Goal: Information Seeking & Learning: Learn about a topic

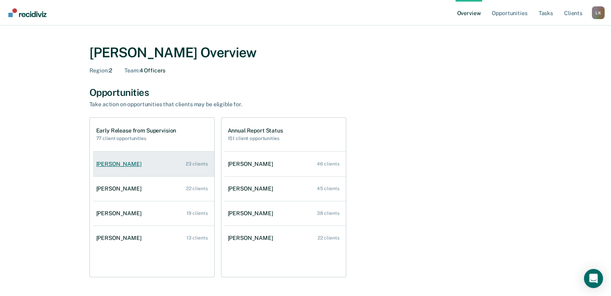
click at [126, 164] on div "[PERSON_NAME]" at bounding box center [120, 164] width 48 height 7
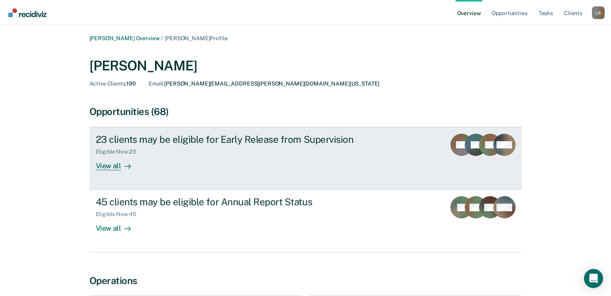
click at [109, 167] on div "View all" at bounding box center [118, 163] width 45 height 16
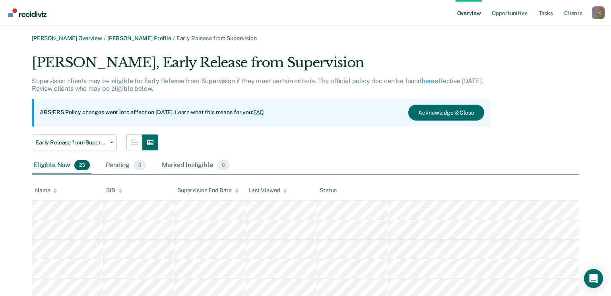
drag, startPoint x: 337, startPoint y: 127, endPoint x: 444, endPoint y: 49, distance: 132.2
click at [138, 38] on link "[PERSON_NAME] Profile" at bounding box center [139, 38] width 64 height 7
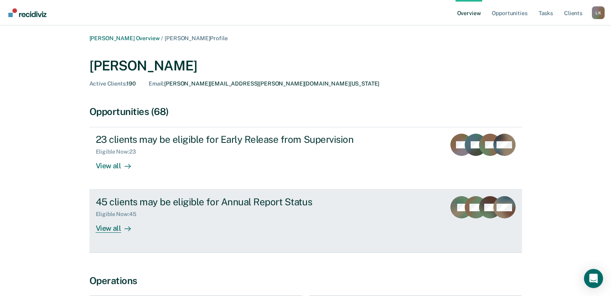
click at [112, 229] on div "View all" at bounding box center [118, 225] width 45 height 16
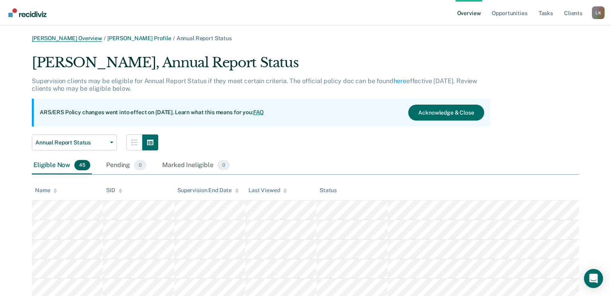
click at [70, 38] on link "[PERSON_NAME] Overview" at bounding box center [67, 38] width 70 height 7
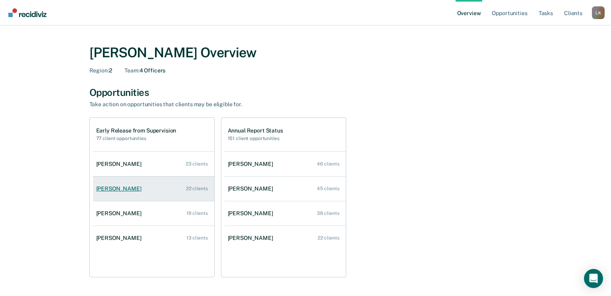
click at [132, 189] on div "[PERSON_NAME]" at bounding box center [120, 188] width 48 height 7
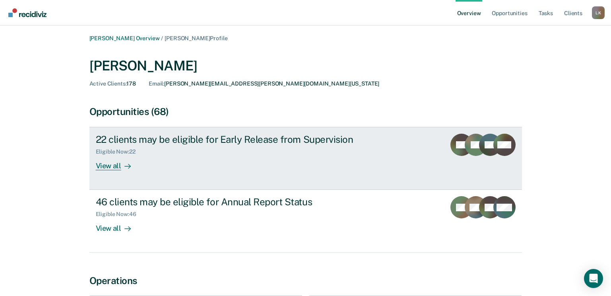
click at [110, 167] on div "View all" at bounding box center [118, 163] width 45 height 16
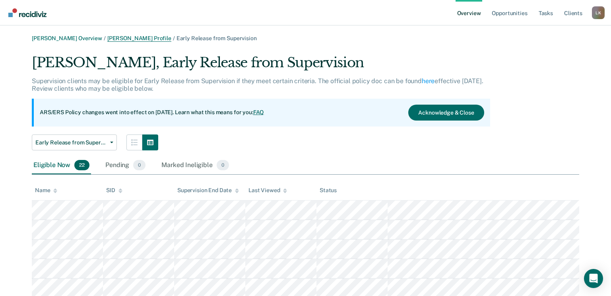
click at [138, 37] on link "[PERSON_NAME] Profile" at bounding box center [139, 38] width 64 height 7
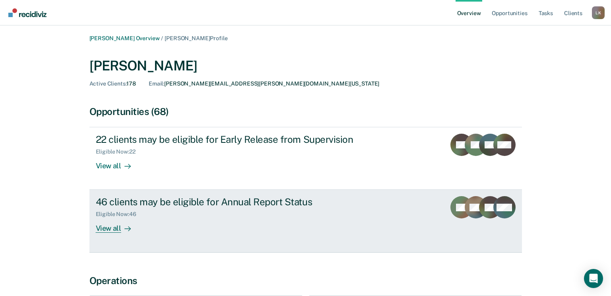
click at [114, 229] on div "View all" at bounding box center [118, 225] width 45 height 16
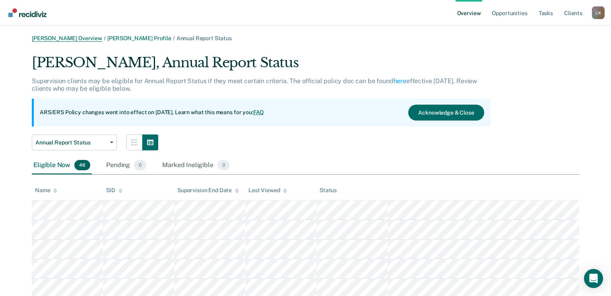
click at [79, 35] on link "[PERSON_NAME] Overview" at bounding box center [67, 38] width 70 height 7
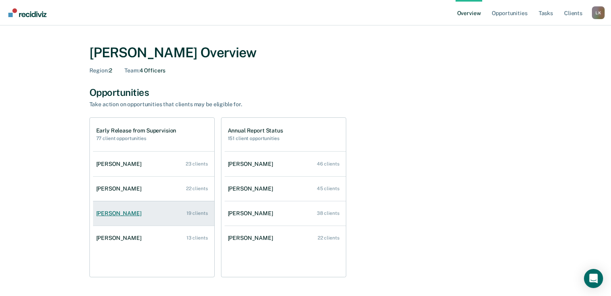
click at [105, 213] on div "[PERSON_NAME]" at bounding box center [120, 213] width 48 height 7
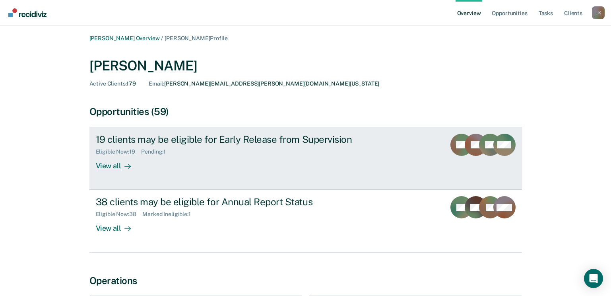
click at [105, 168] on div "View all" at bounding box center [118, 163] width 45 height 16
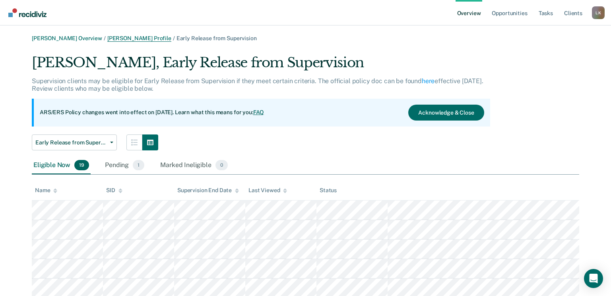
click at [132, 38] on link "[PERSON_NAME] Profile" at bounding box center [139, 38] width 64 height 7
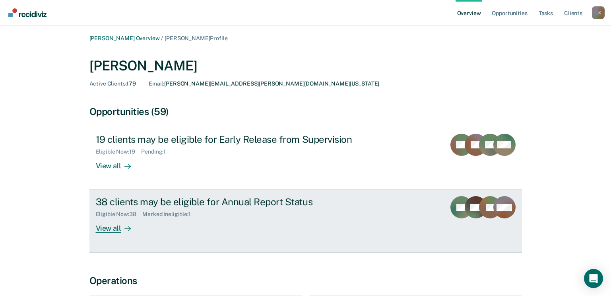
click at [114, 231] on div "View all" at bounding box center [118, 225] width 45 height 16
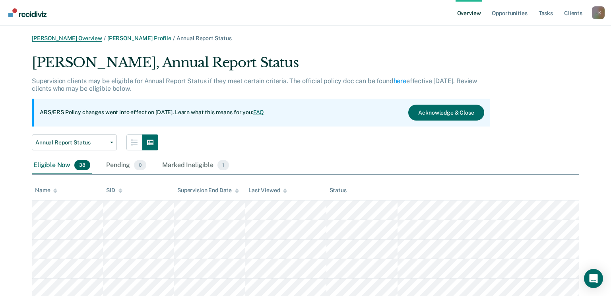
click at [78, 37] on link "[PERSON_NAME] Overview" at bounding box center [67, 38] width 70 height 7
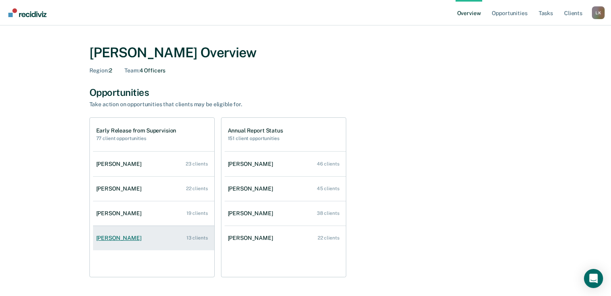
click at [120, 235] on div "[PERSON_NAME]" at bounding box center [120, 237] width 48 height 7
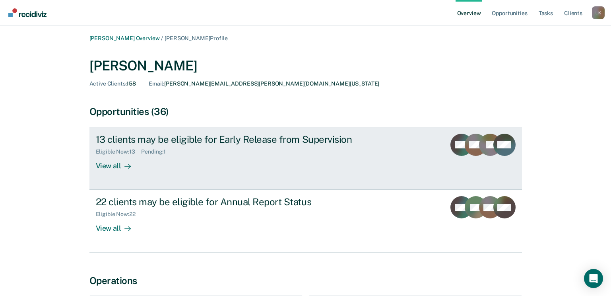
click at [112, 167] on div "View all" at bounding box center [118, 163] width 45 height 16
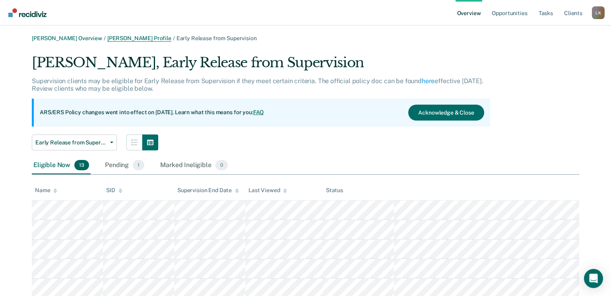
click at [130, 36] on link "[PERSON_NAME] Profile" at bounding box center [139, 38] width 64 height 7
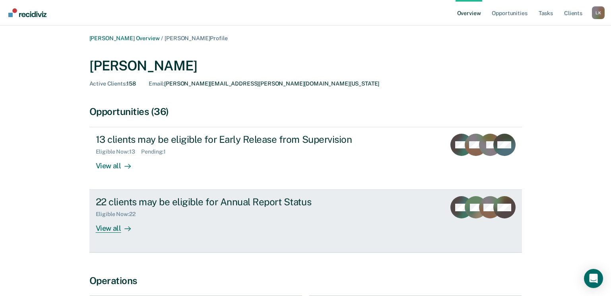
click at [110, 227] on div "View all" at bounding box center [118, 225] width 45 height 16
